Goal: Task Accomplishment & Management: Manage account settings

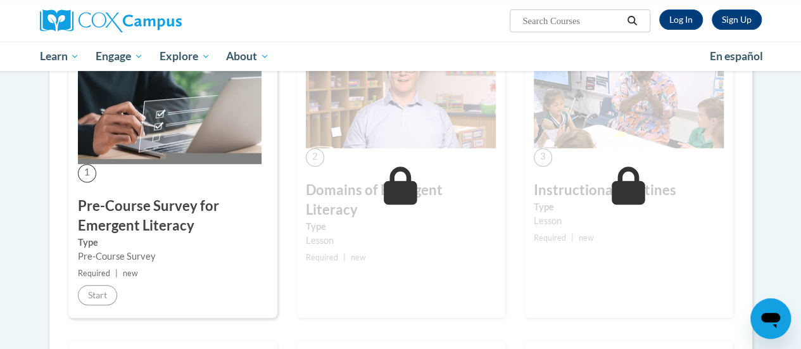
scroll to position [349, 0]
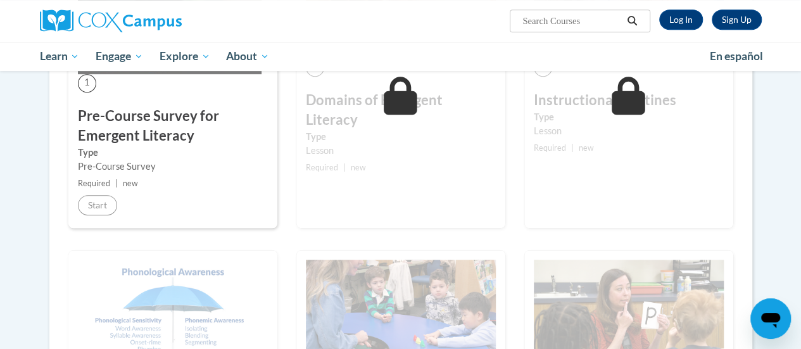
click at [680, 15] on link "Log In" at bounding box center [681, 19] width 44 height 20
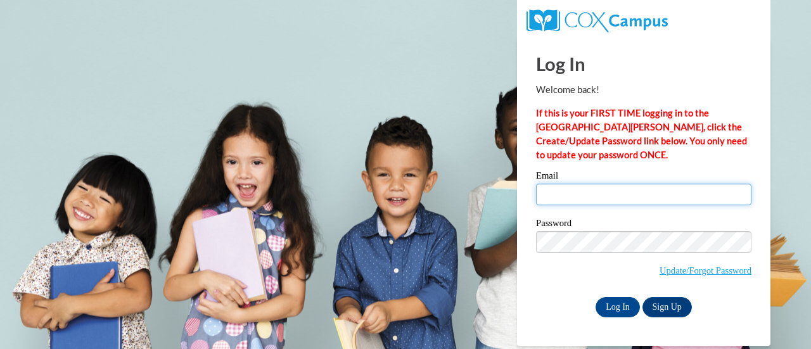
click at [661, 198] on input "Email" at bounding box center [643, 195] width 215 height 22
type input "[EMAIL_ADDRESS][DOMAIN_NAME]"
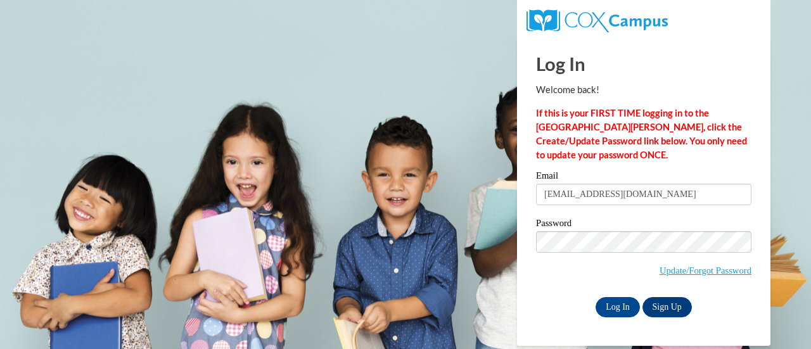
click at [621, 313] on input "Log In" at bounding box center [617, 307] width 44 height 20
click at [621, 299] on input "Log In" at bounding box center [617, 307] width 44 height 20
